Goal: Task Accomplishment & Management: Use online tool/utility

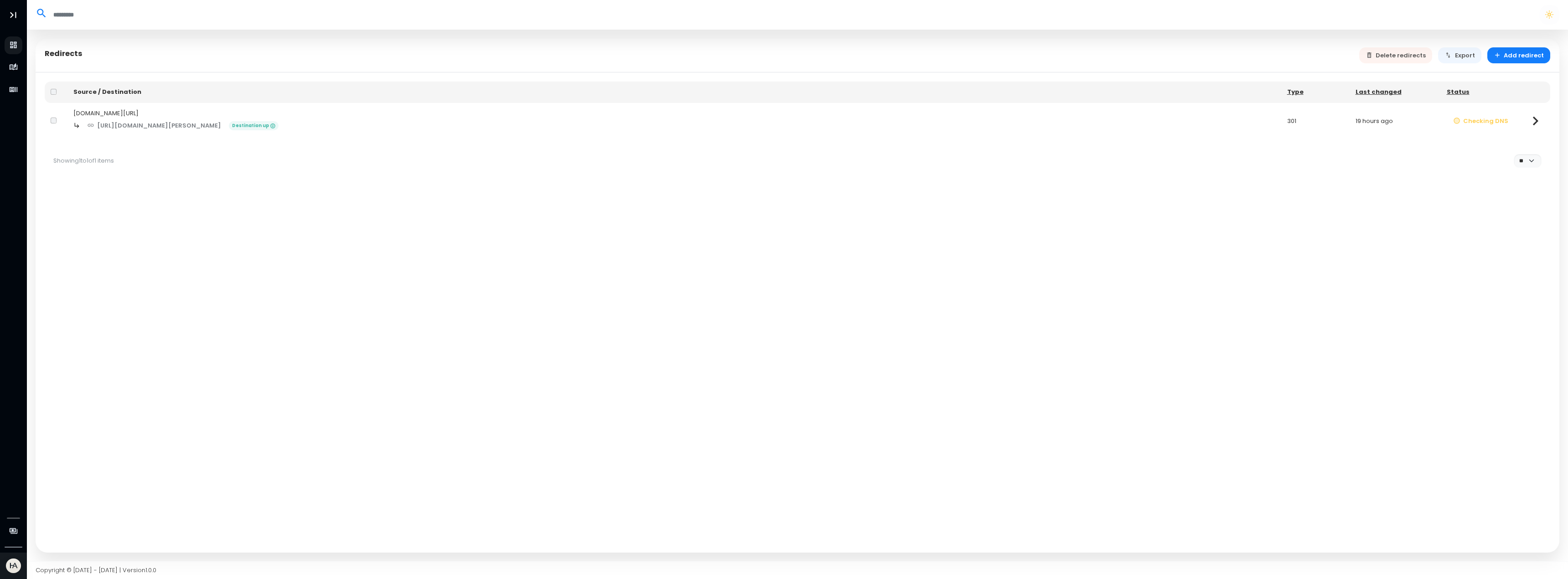
select select "**"
click at [1469, 119] on button "Checking DNS" at bounding box center [1480, 121] width 69 height 16
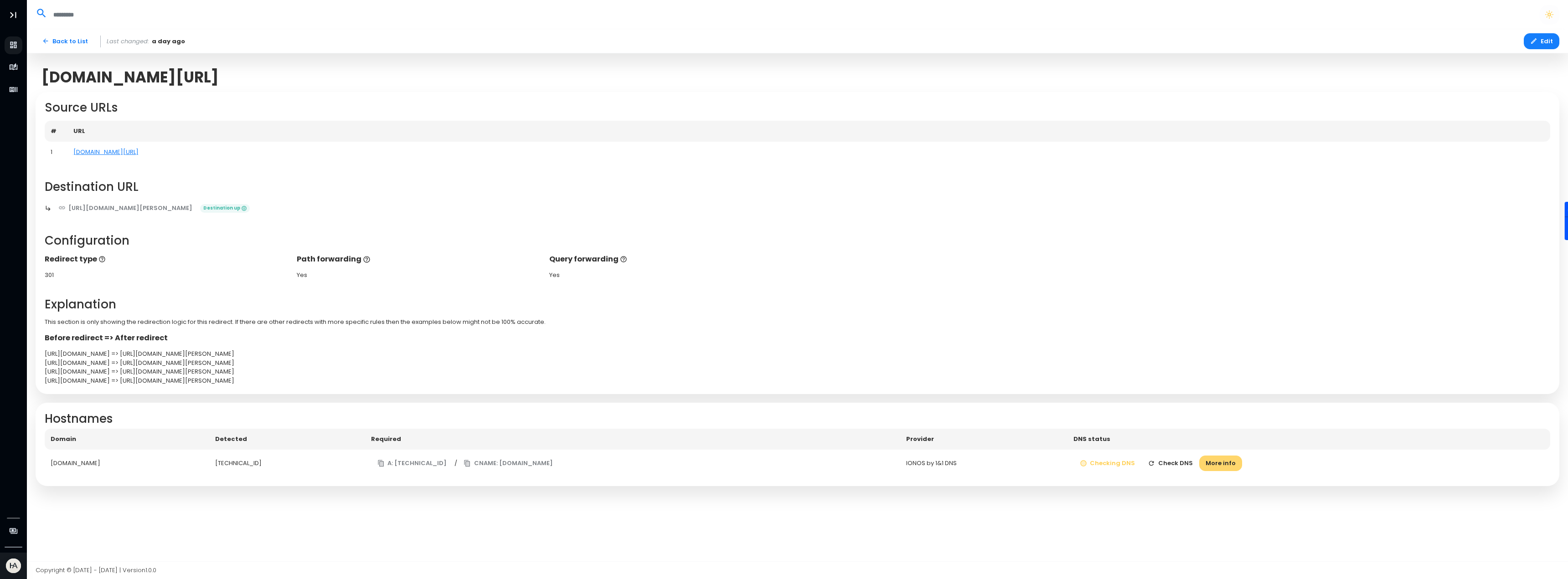
click at [1242, 464] on button "More info" at bounding box center [1220, 463] width 43 height 16
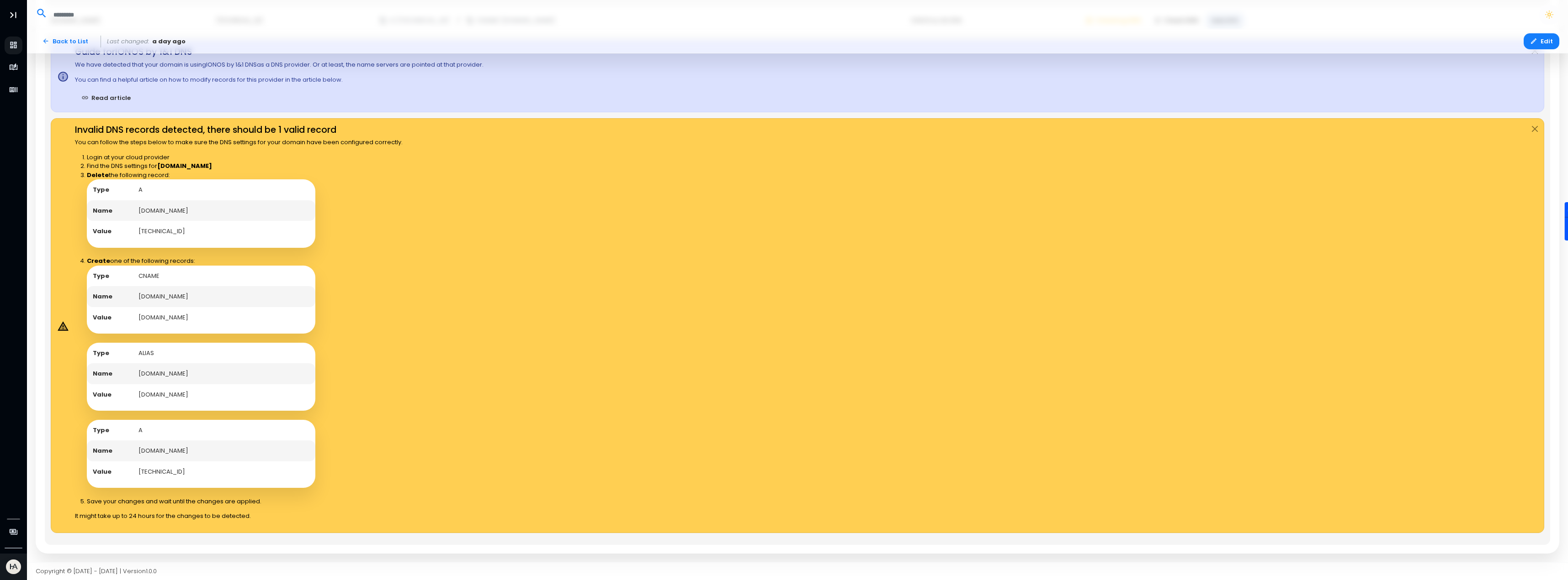
scroll to position [444, 0]
drag, startPoint x: 178, startPoint y: 470, endPoint x: 138, endPoint y: 471, distance: 40.0
click at [138, 471] on td "[TECHNICAL_ID]" at bounding box center [224, 471] width 183 height 21
copy td "[TECHNICAL_ID]"
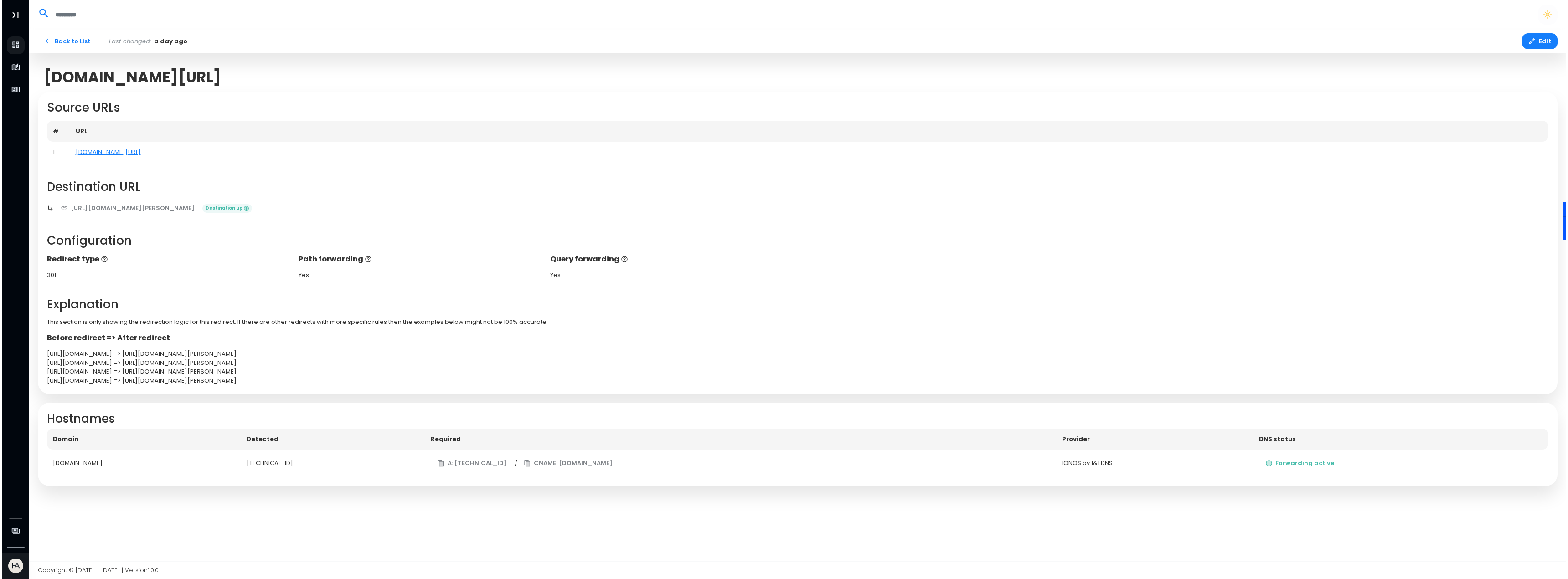
scroll to position [0, 0]
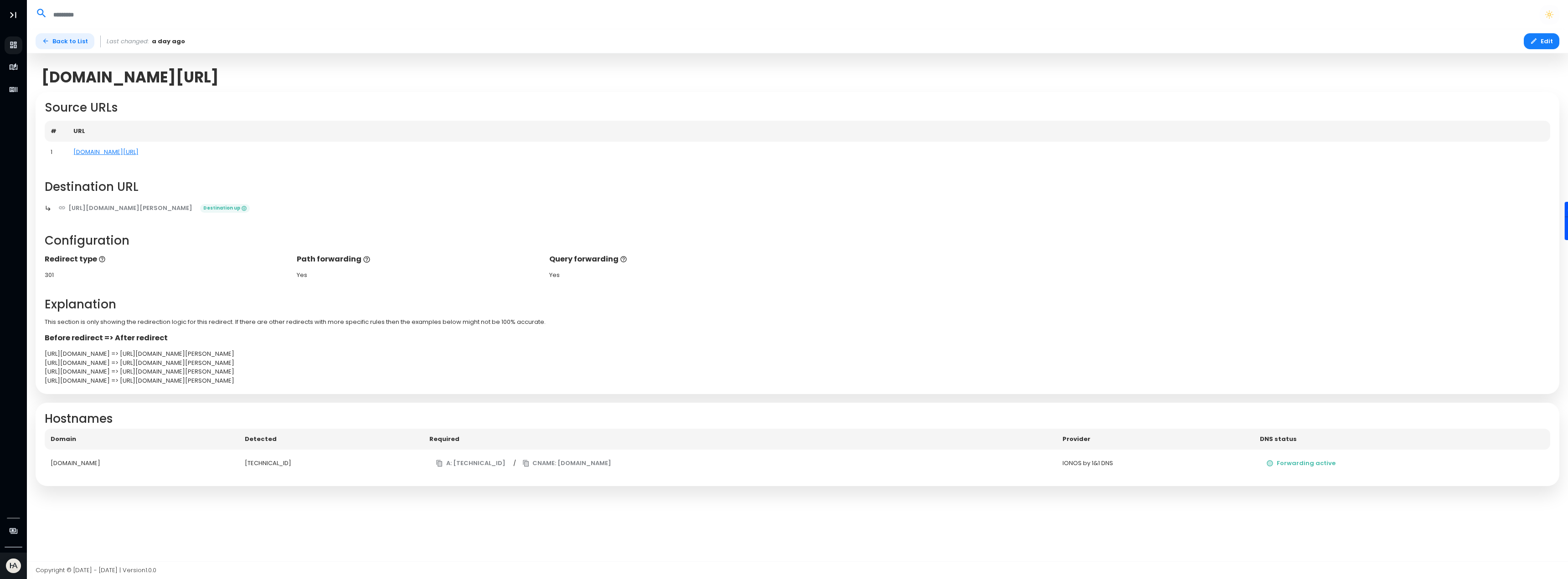
click at [57, 40] on link "Back to List" at bounding box center [65, 41] width 59 height 16
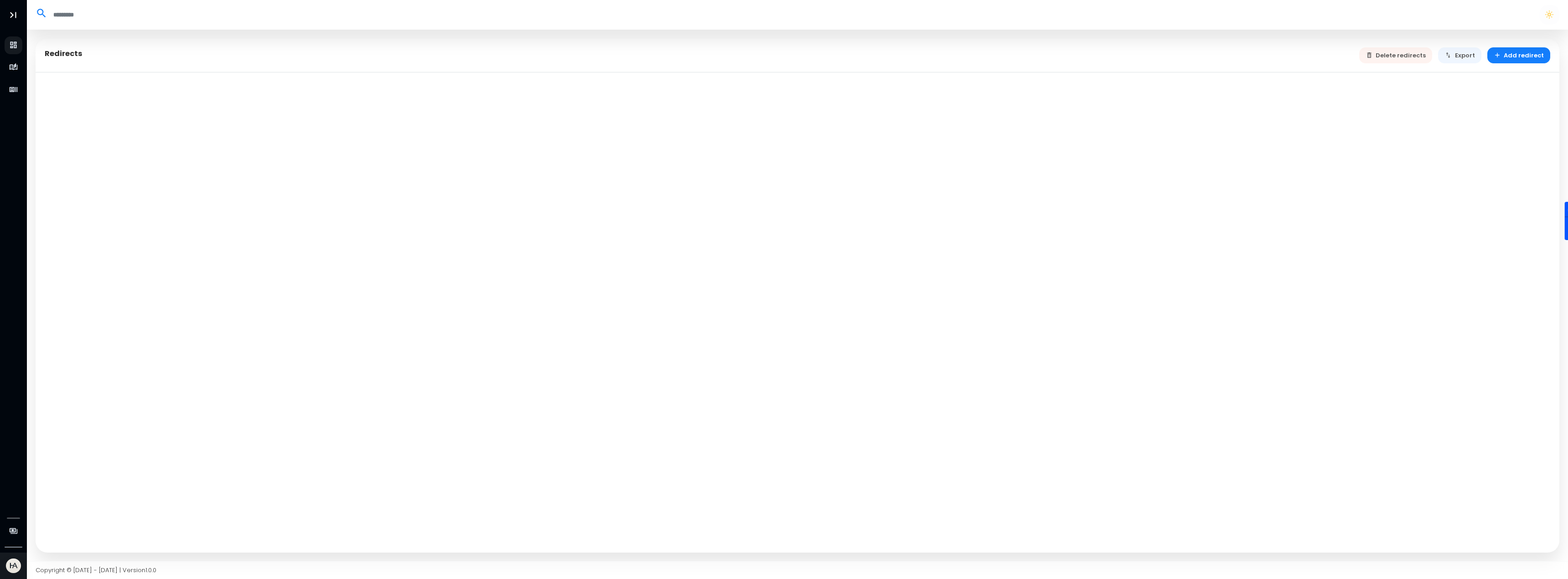
select select "**"
drag, startPoint x: 1409, startPoint y: 0, endPoint x: 1161, endPoint y: 87, distance: 262.8
click at [1161, 87] on th "Source / Destination" at bounding box center [667, 93] width 1200 height 22
